Goal: Find contact information: Find contact information

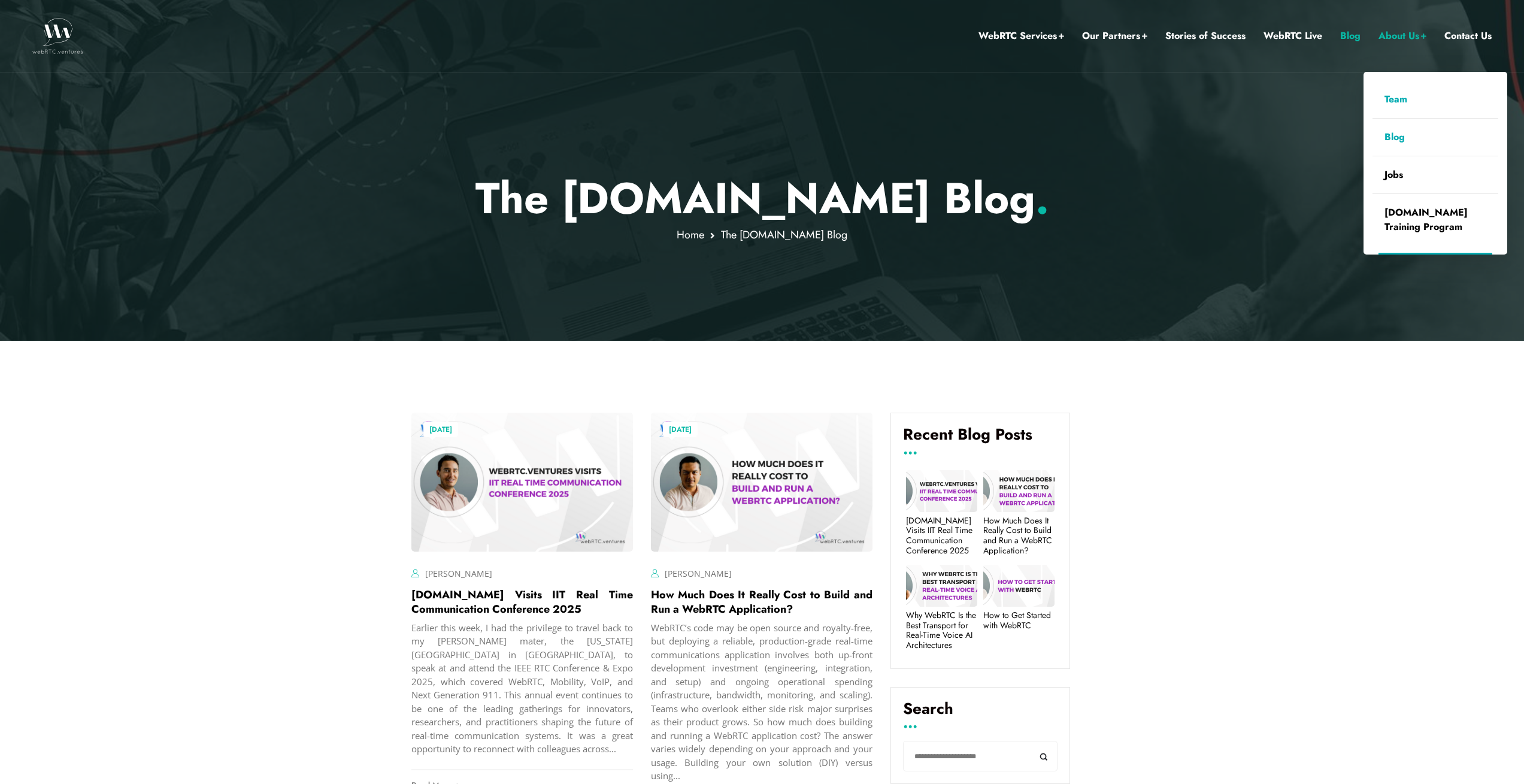
click at [1386, 96] on link "Team" at bounding box center [1436, 99] width 126 height 37
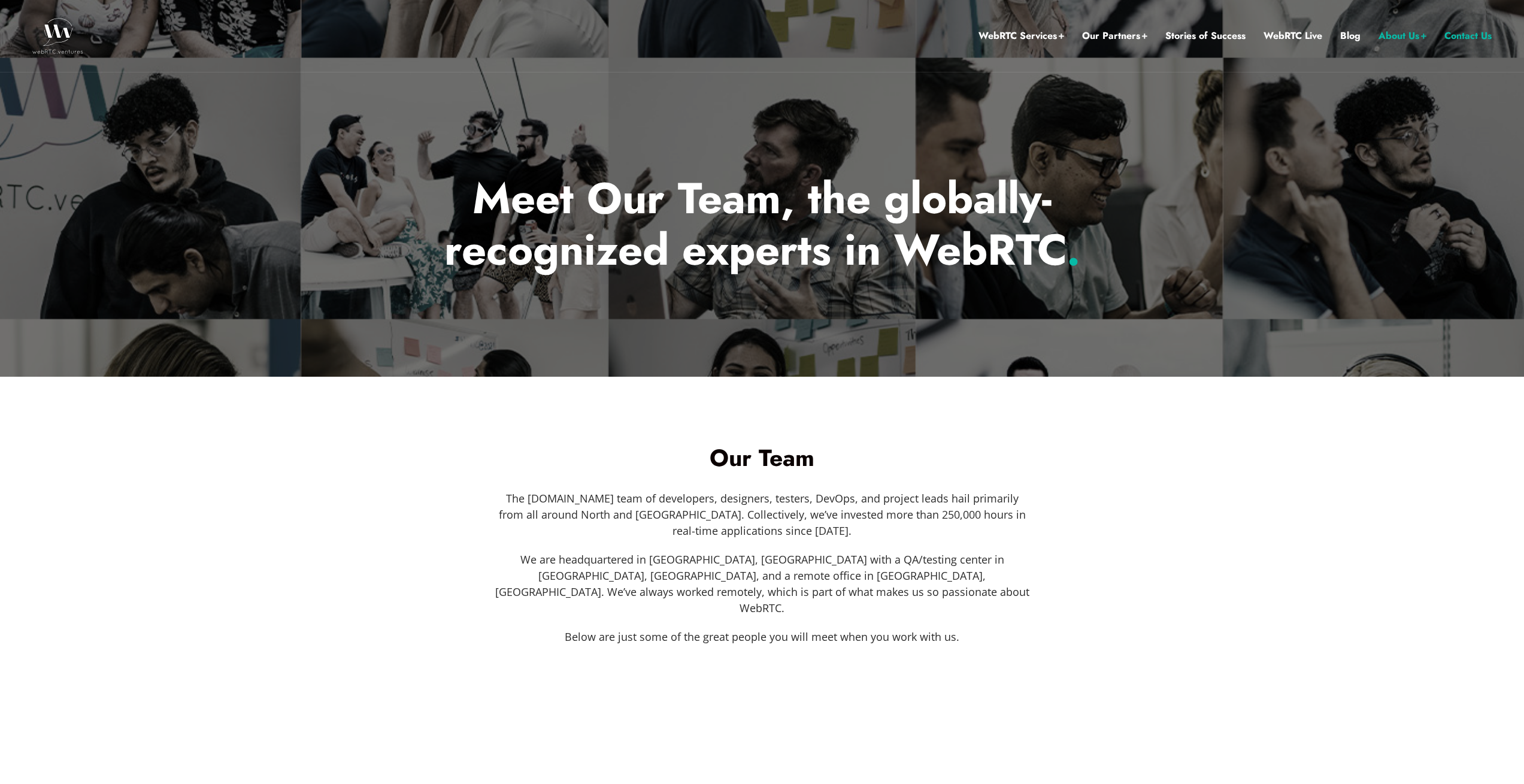
click at [1462, 30] on link "Contact Us" at bounding box center [1468, 36] width 47 height 16
